Goal: Task Accomplishment & Management: Complete application form

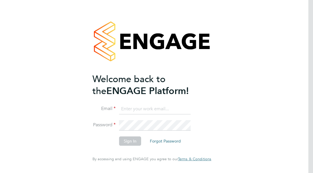
type input "[PERSON_NAME][EMAIL_ADDRESS][DOMAIN_NAME]"
click at [128, 140] on button "Sign In" at bounding box center [130, 140] width 22 height 9
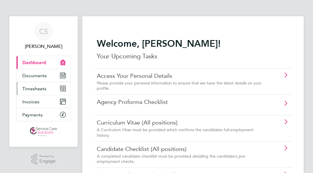
click at [30, 88] on span "Timesheets" at bounding box center [34, 89] width 24 height 6
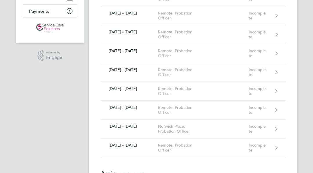
scroll to position [104, 0]
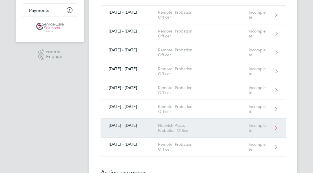
click at [275, 127] on div "Incomplete" at bounding box center [262, 128] width 26 height 10
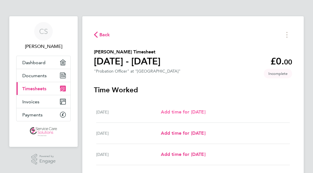
click at [201, 115] on span "Add time for [DATE]" at bounding box center [183, 112] width 45 height 6
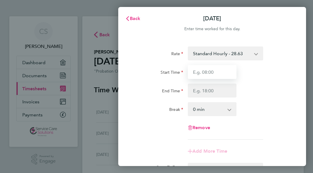
click at [205, 69] on input "Start Time" at bounding box center [212, 72] width 49 height 14
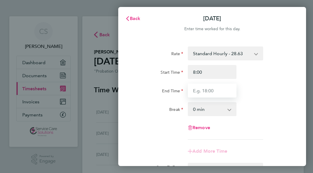
type input "08:00"
click at [204, 84] on input "End Time" at bounding box center [212, 91] width 49 height 14
type input "18:30"
click at [285, 88] on div "End Time 18:30" at bounding box center [212, 91] width 160 height 14
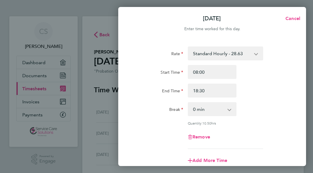
click at [230, 112] on app-icon-cross-button at bounding box center [232, 109] width 7 height 13
click at [233, 108] on app-icon-cross-button at bounding box center [232, 109] width 7 height 13
click at [230, 108] on app-icon-cross-button at bounding box center [232, 109] width 7 height 13
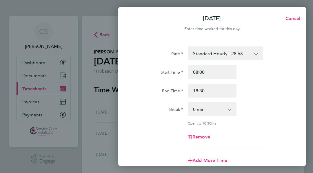
click at [190, 105] on select "0 min 15 min 30 min 45 min 60 min 75 min 90 min" at bounding box center [209, 109] width 41 height 13
select select "60"
click at [189, 103] on select "0 min 15 min 30 min 45 min 60 min 75 min 90 min" at bounding box center [209, 109] width 41 height 13
click at [247, 131] on div "Remove" at bounding box center [212, 137] width 160 height 14
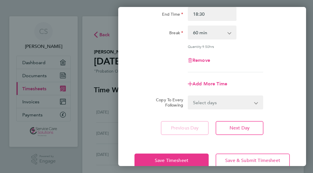
scroll to position [89, 0]
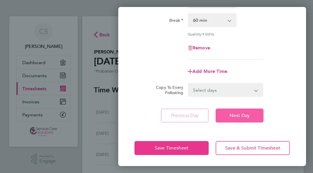
click at [227, 115] on button "Next Day" at bounding box center [240, 116] width 48 height 14
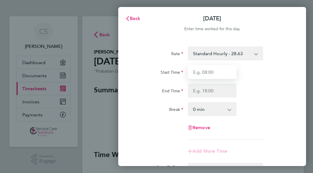
click at [225, 74] on input "Start Time" at bounding box center [212, 72] width 49 height 14
type input "08:00"
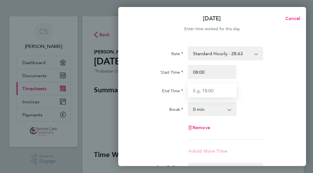
click at [207, 89] on input "End Time" at bounding box center [212, 91] width 49 height 14
type input "14:30"
click at [232, 112] on app-icon-cross-button at bounding box center [232, 109] width 7 height 13
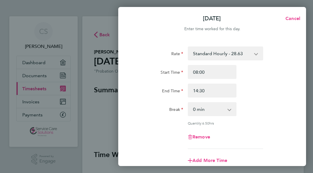
click at [292, 99] on div "Rate Standard Hourly - 28.63 Start Time 08:00 End Time 14:30 Break 0 min 15 min…" at bounding box center [212, 128] width 188 height 179
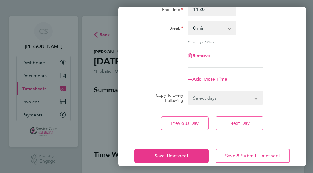
scroll to position [89, 0]
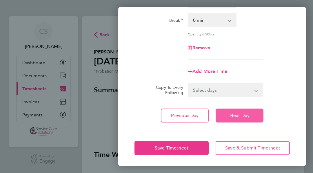
click at [226, 117] on button "Next Day" at bounding box center [240, 116] width 48 height 14
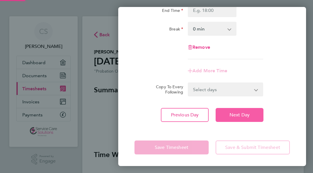
scroll to position [80, 0]
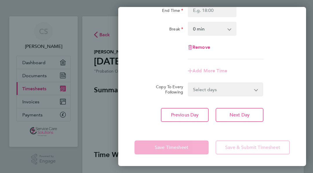
click at [292, 67] on div "Rate Standard Hourly - 28.63 Start Time End Time Break 0 min 15 min 30 min 45 m…" at bounding box center [212, 44] width 188 height 170
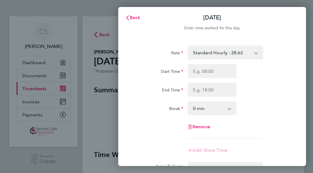
scroll to position [0, 0]
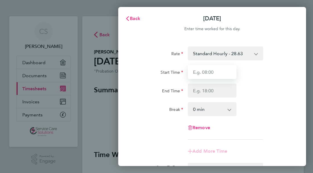
click at [221, 73] on input "Start Time" at bounding box center [212, 72] width 49 height 14
type input "08:30"
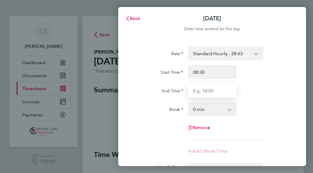
click at [210, 92] on input "End Time" at bounding box center [212, 91] width 49 height 14
click at [209, 90] on input "16:00" at bounding box center [212, 91] width 49 height 14
click at [198, 91] on input "16:00" at bounding box center [212, 91] width 49 height 14
type input "18:00"
click at [231, 109] on app-icon-cross-button at bounding box center [232, 109] width 7 height 13
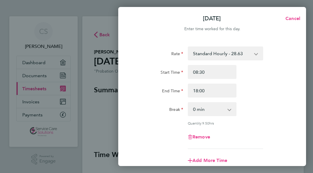
click at [231, 109] on app-icon-cross-button at bounding box center [232, 109] width 7 height 13
click at [228, 108] on select "0 min 15 min 30 min 45 min 60 min 75 min 90 min" at bounding box center [209, 109] width 41 height 13
select select "30"
click at [189, 103] on select "0 min 15 min 30 min 45 min 60 min 75 min 90 min" at bounding box center [209, 109] width 41 height 13
click at [259, 135] on div "Remove" at bounding box center [212, 137] width 160 height 14
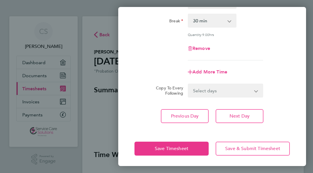
scroll to position [89, 0]
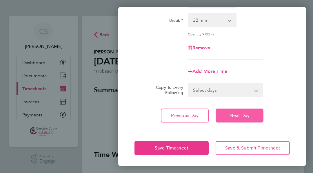
click at [255, 118] on button "Next Day" at bounding box center [240, 116] width 48 height 14
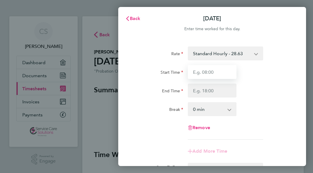
click at [209, 75] on input "Start Time" at bounding box center [212, 72] width 49 height 14
type input "7"
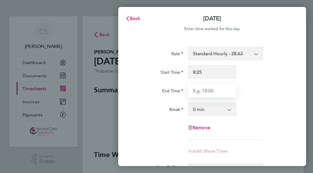
type input "08:25"
click at [210, 91] on input "End Time" at bounding box center [212, 91] width 49 height 14
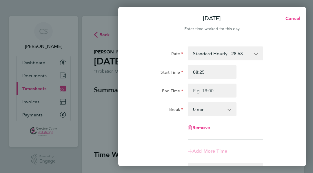
click at [278, 124] on div "Remove" at bounding box center [212, 128] width 160 height 14
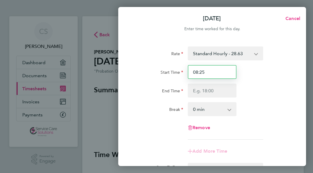
click at [223, 77] on input "08:25" at bounding box center [212, 72] width 49 height 14
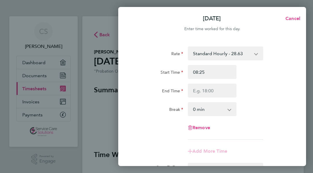
click at [210, 98] on div "Rate Standard Hourly - 28.63 Start Time 08:25 End Time Break 0 min 15 min 30 mi…" at bounding box center [213, 92] width 156 height 93
click at [210, 95] on input "End Time" at bounding box center [212, 91] width 49 height 14
type input "17:00"
click at [263, 88] on div "End Time 17:00" at bounding box center [212, 91] width 160 height 14
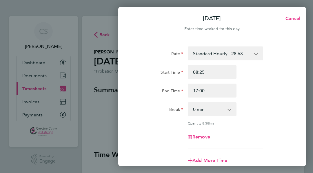
click at [268, 97] on div "End Time 17:00" at bounding box center [212, 91] width 160 height 14
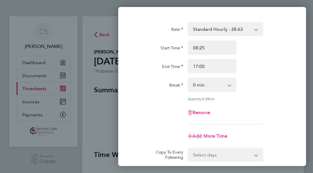
scroll to position [35, 0]
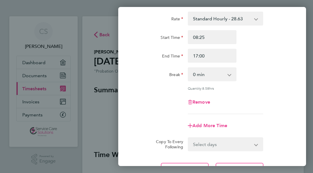
click at [229, 73] on app-icon-cross-button at bounding box center [232, 74] width 7 height 13
click at [232, 71] on app-icon-cross-button at bounding box center [232, 74] width 7 height 13
click at [226, 76] on select "0 min 15 min 30 min 45 min 60 min 75 min 90 min" at bounding box center [209, 74] width 41 height 13
select select "30"
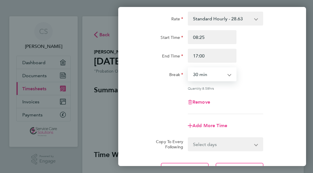
click at [189, 68] on select "0 min 15 min 30 min 45 min 60 min 75 min 90 min" at bounding box center [209, 74] width 41 height 13
click at [244, 102] on div "Remove" at bounding box center [212, 102] width 160 height 14
click at [278, 123] on div "Add More Time" at bounding box center [212, 126] width 160 height 14
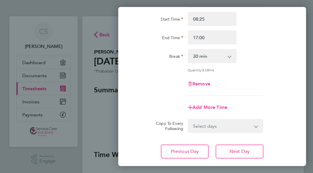
scroll to position [70, 0]
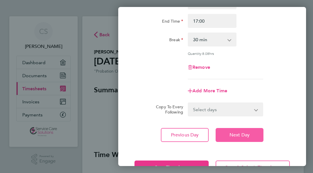
click at [235, 132] on span "Next Day" at bounding box center [240, 135] width 20 height 6
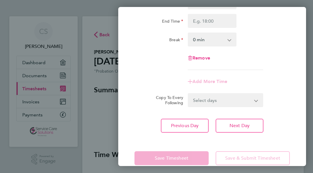
click at [283, 109] on div "Rate Standard Hourly - 28.63 Start Time End Time Break 0 min 15 min 30 min 45 m…" at bounding box center [212, 55] width 188 height 170
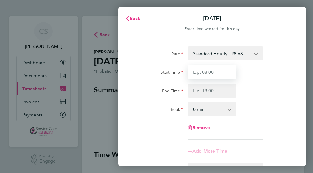
click at [213, 69] on input "Start Time" at bounding box center [212, 72] width 49 height 14
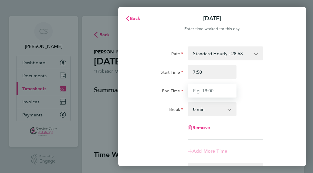
type input "07:50"
click at [214, 92] on input "End Time" at bounding box center [212, 91] width 49 height 14
type input "17:00"
click at [233, 99] on div "Rate Standard Hourly - 28.63 Start Time 07:50 End Time 17:00 Break 0 min 15 min…" at bounding box center [213, 92] width 156 height 93
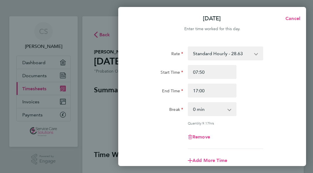
click at [234, 106] on app-icon-cross-button at bounding box center [232, 109] width 7 height 13
click at [229, 111] on app-icon-cross-button at bounding box center [232, 109] width 7 height 13
click at [229, 109] on app-icon-cross-button at bounding box center [232, 109] width 7 height 13
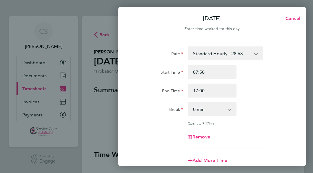
click at [229, 109] on app-icon-cross-button at bounding box center [232, 109] width 7 height 13
click at [230, 109] on app-icon-cross-button at bounding box center [232, 109] width 7 height 13
click at [199, 113] on select "0 min 15 min 30 min 45 min 60 min 75 min 90 min" at bounding box center [209, 109] width 41 height 13
select select "30"
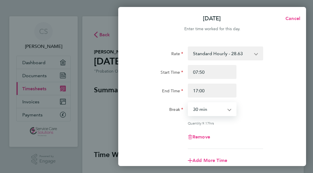
click at [189, 103] on select "0 min 15 min 30 min 45 min 60 min 75 min 90 min" at bounding box center [209, 109] width 41 height 13
click at [241, 131] on div "Remove" at bounding box center [212, 137] width 160 height 14
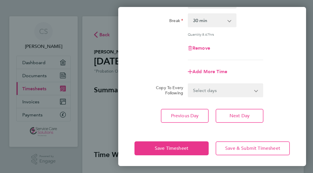
scroll to position [89, 0]
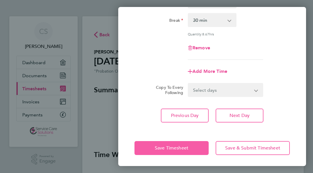
click at [174, 147] on span "Save Timesheet" at bounding box center [172, 148] width 34 height 6
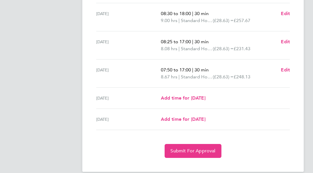
scroll to position [228, 0]
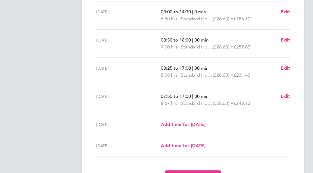
scroll to position [181, 0]
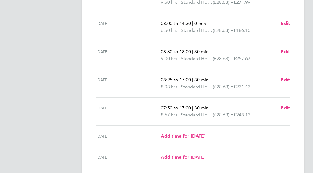
click at [306, 36] on ng-component "Back [PERSON_NAME] Timesheet [DATE] - [DATE] £1,195. 30 "Probation Officer" at …" at bounding box center [197, 14] width 231 height 391
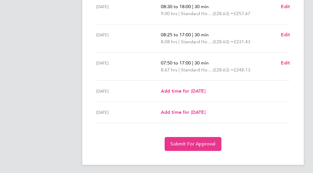
scroll to position [228, 0]
